Goal: Task Accomplishment & Management: Manage account settings

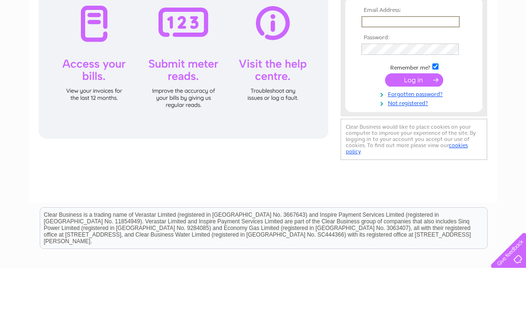
type input "npforrest@blueyonder.co.uk"
click at [414, 147] on input "submit" at bounding box center [414, 146] width 58 height 13
click at [413, 152] on input "submit" at bounding box center [414, 145] width 58 height 13
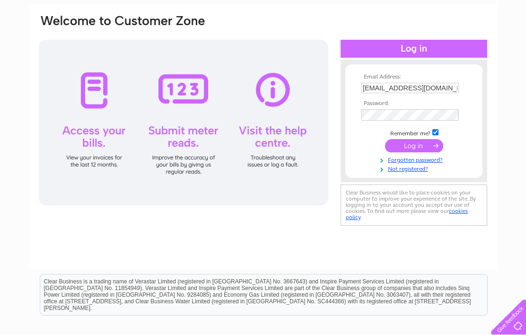
click at [424, 145] on input "submit" at bounding box center [414, 145] width 58 height 13
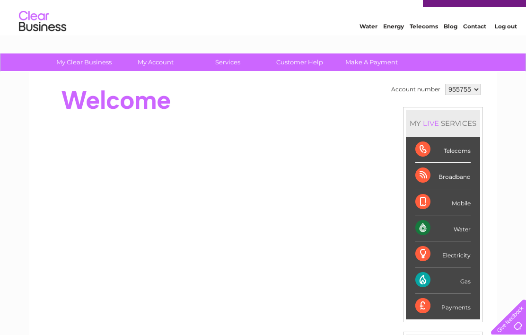
scroll to position [18, 0]
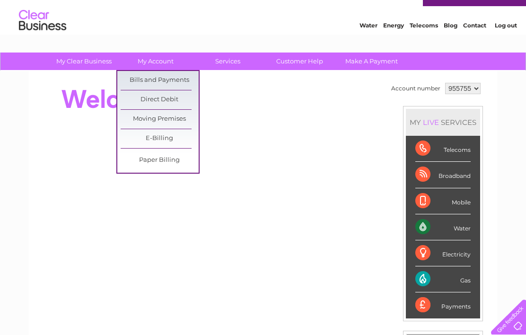
click at [173, 79] on link "Bills and Payments" at bounding box center [160, 80] width 78 height 19
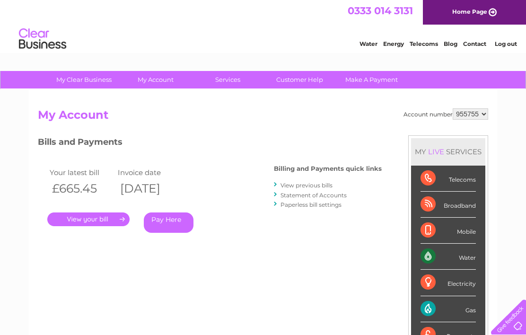
click at [107, 220] on link "." at bounding box center [88, 219] width 82 height 14
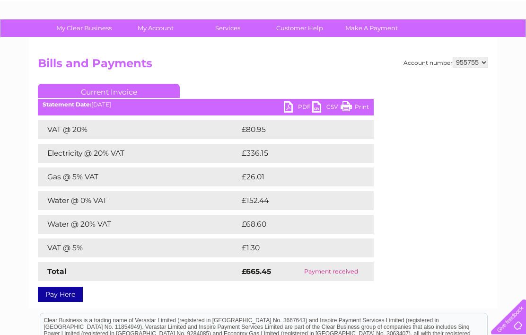
scroll to position [91, 0]
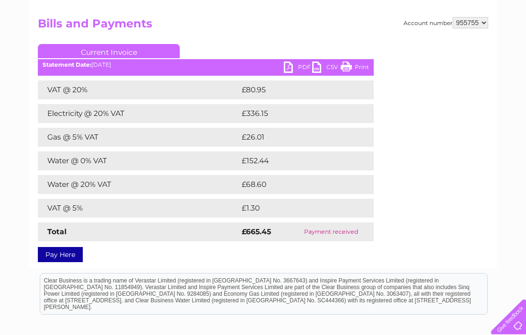
click at [286, 69] on link "PDF" at bounding box center [298, 69] width 28 height 14
